Goal: Task Accomplishment & Management: Use online tool/utility

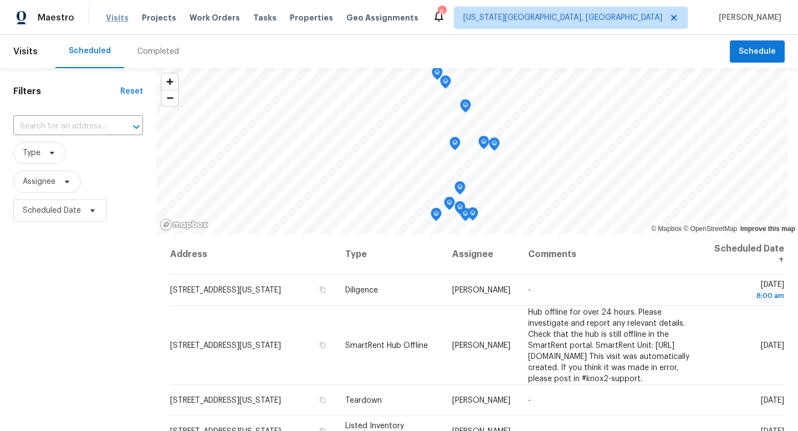
click at [116, 16] on span "Visits" at bounding box center [117, 17] width 23 height 11
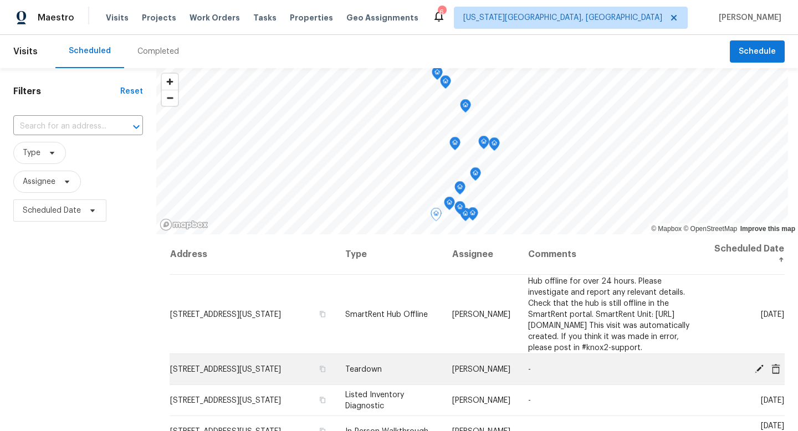
click at [762, 373] on icon at bounding box center [759, 369] width 10 height 10
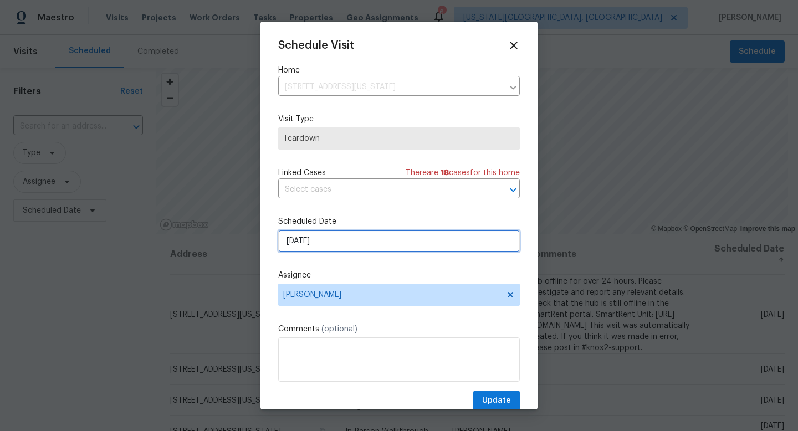
click at [312, 245] on input "[DATE]" at bounding box center [399, 241] width 242 height 22
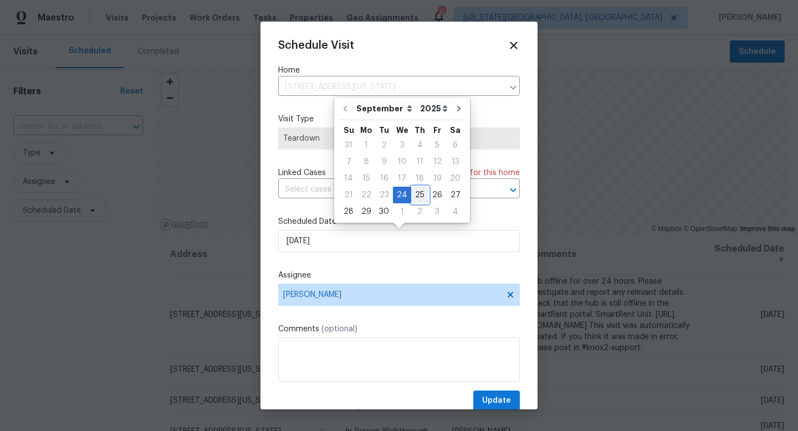
click at [414, 202] on div "25" at bounding box center [419, 195] width 17 height 16
type input "[DATE]"
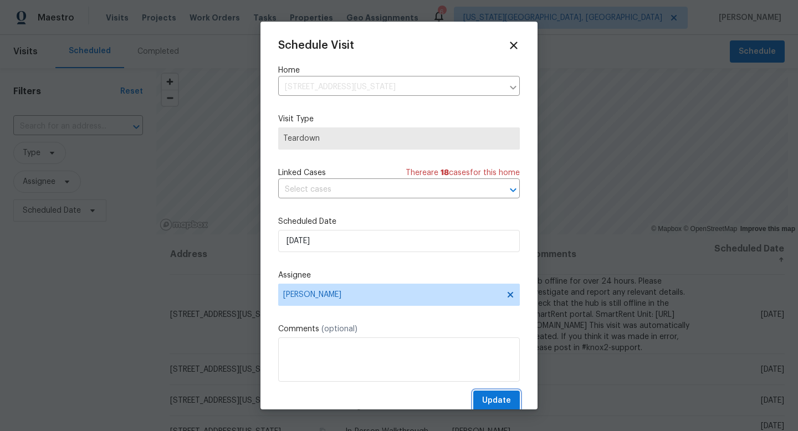
click at [493, 407] on span "Update" at bounding box center [496, 401] width 29 height 14
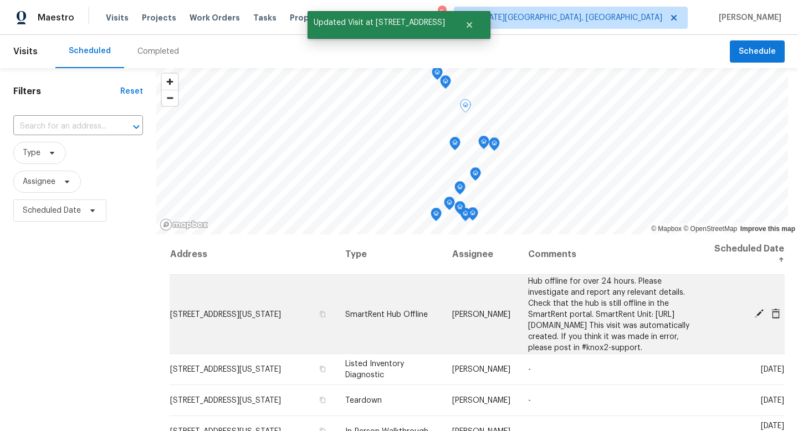
click at [753, 316] on span at bounding box center [759, 314] width 17 height 10
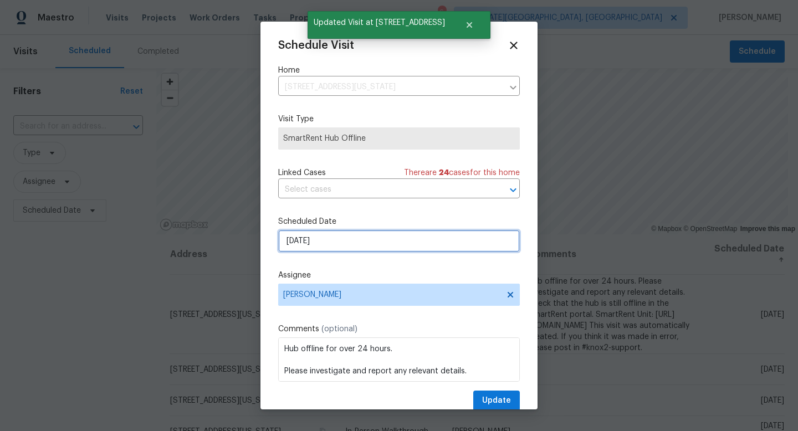
click at [355, 245] on input "[DATE]" at bounding box center [399, 241] width 242 height 22
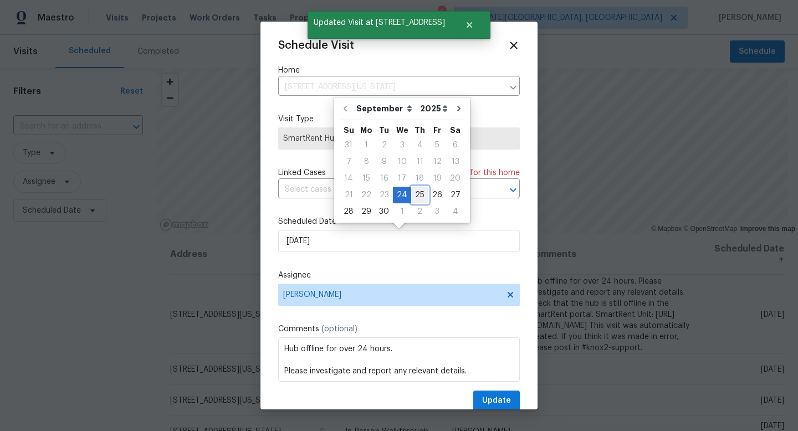
click at [413, 193] on div "25" at bounding box center [419, 195] width 17 height 16
type input "[DATE]"
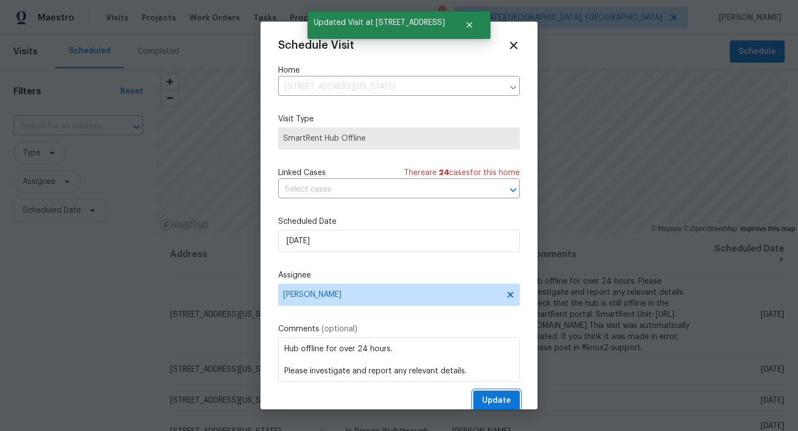
click at [490, 405] on span "Update" at bounding box center [496, 401] width 29 height 14
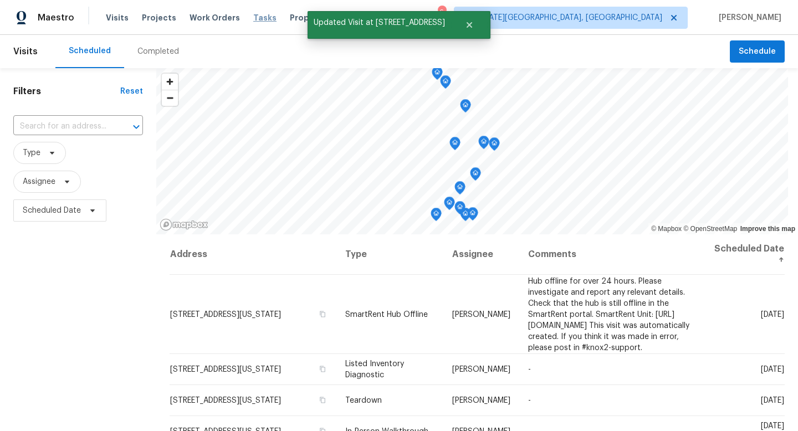
click at [253, 20] on span "Tasks" at bounding box center [264, 18] width 23 height 8
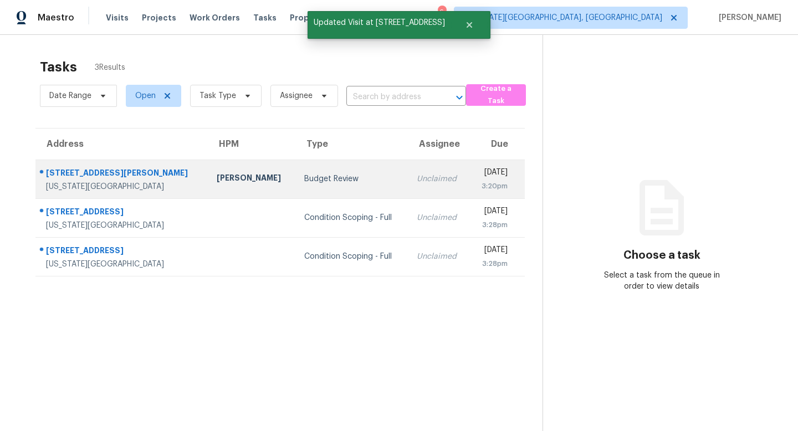
click at [74, 172] on div "[STREET_ADDRESS][PERSON_NAME]" at bounding box center [122, 174] width 153 height 14
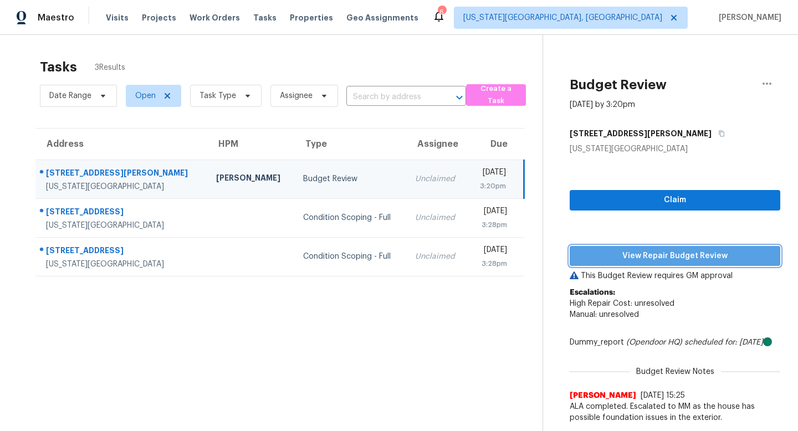
click at [606, 254] on span "View Repair Budget Review" at bounding box center [675, 256] width 193 height 14
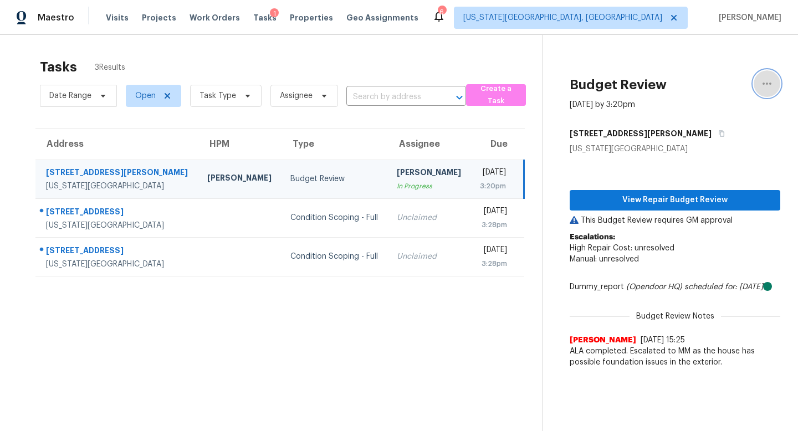
click at [766, 80] on icon "button" at bounding box center [766, 83] width 13 height 13
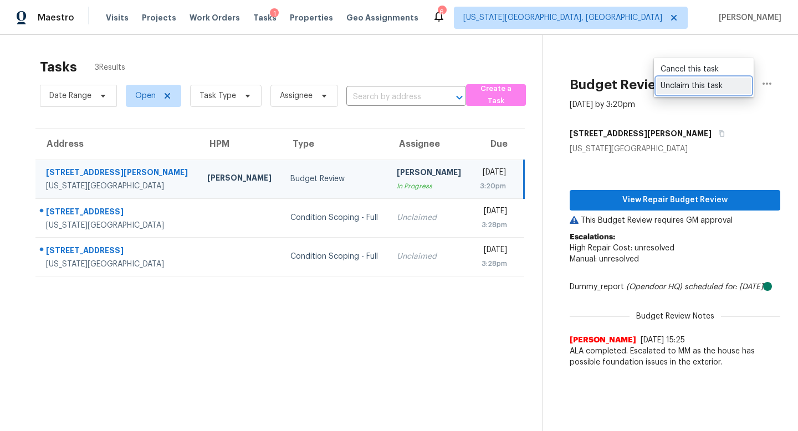
click at [693, 90] on div "Unclaim this task" at bounding box center [704, 85] width 86 height 11
